Goal: Information Seeking & Learning: Find specific fact

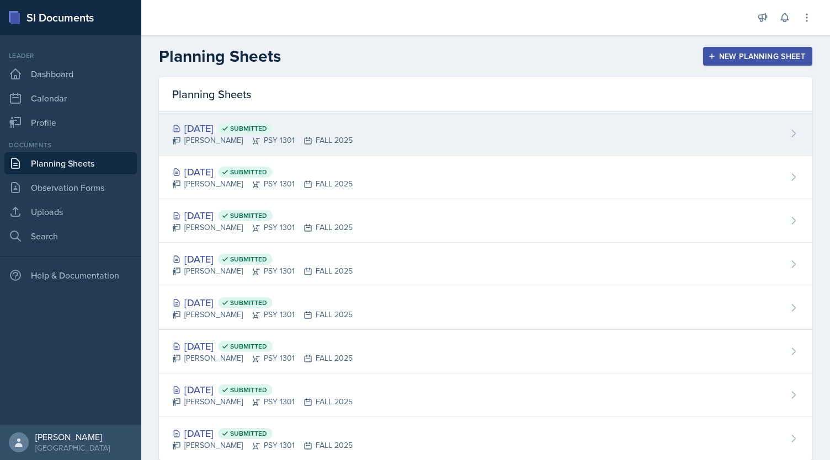
click at [369, 127] on div "[DATE] Submitted [PERSON_NAME] PSY 1301 FALL 2025" at bounding box center [485, 134] width 653 height 44
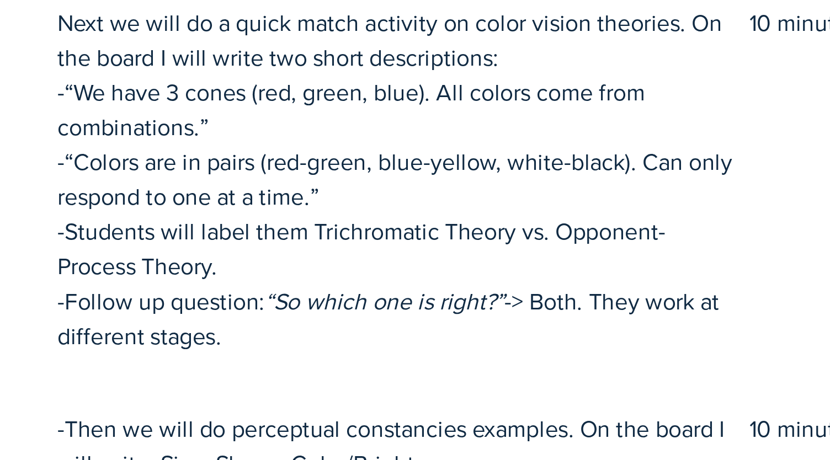
scroll to position [84, 0]
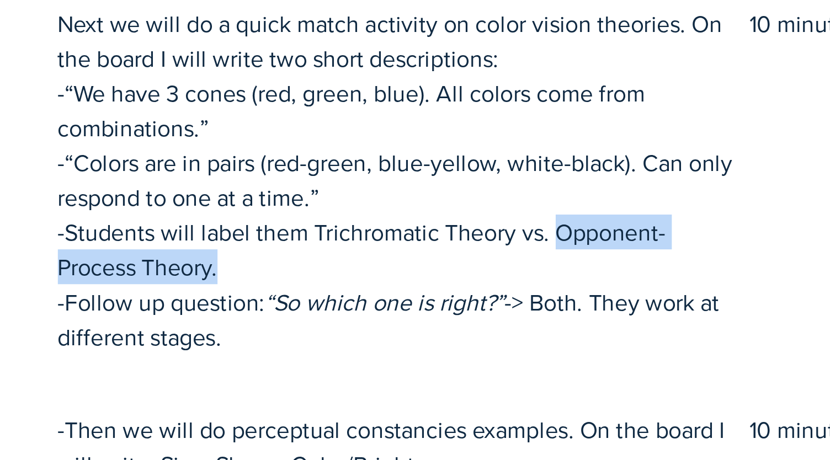
drag, startPoint x: 622, startPoint y: 339, endPoint x: 629, endPoint y: 351, distance: 13.9
click at [629, 351] on p "-Students will label them Trichromatic Theory vs. Opponent-Process Theory." at bounding box center [564, 346] width 259 height 26
copy p "Opponent-Process Theory."
